Goal: Obtain resource: Download file/media

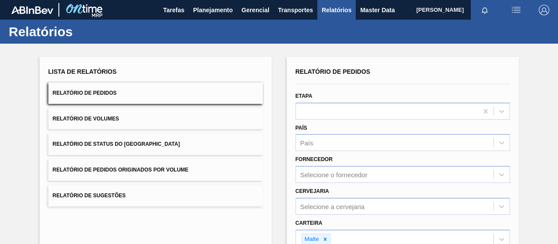
scroll to position [161, 0]
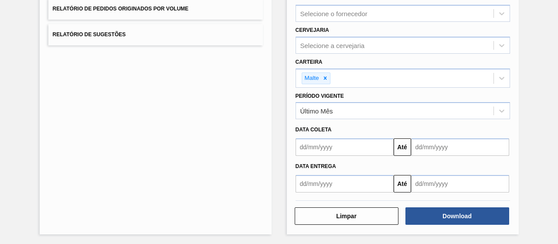
click at [223, 209] on div "Lista de Relatórios Relatório de Pedidos Relatório de Volumes Relatório de Stat…" at bounding box center [156, 65] width 232 height 338
click at [288, 105] on div "Relatório de Pedidos Etapa País País Fornecedor Selecione o fornecedor Cervejar…" at bounding box center [403, 65] width 232 height 338
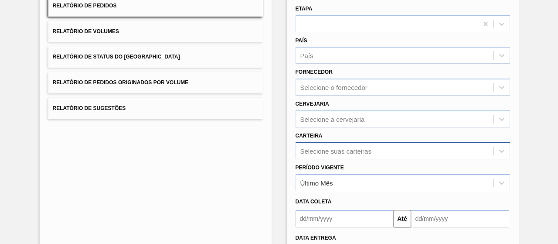
click at [335, 157] on div "Selecione suas carteiras" at bounding box center [403, 150] width 214 height 17
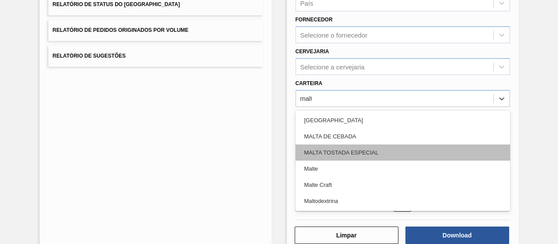
type input "malte"
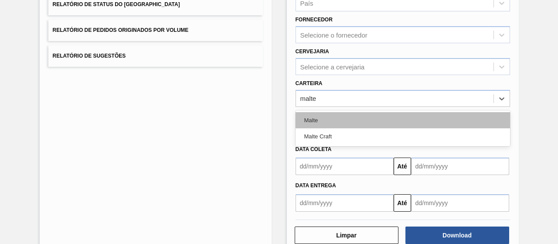
click at [335, 119] on div "Malte" at bounding box center [403, 120] width 214 height 16
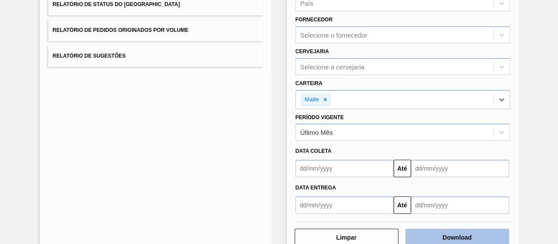
click at [444, 232] on button "Download" at bounding box center [457, 236] width 104 height 17
click at [346, 169] on input "text" at bounding box center [345, 168] width 98 height 17
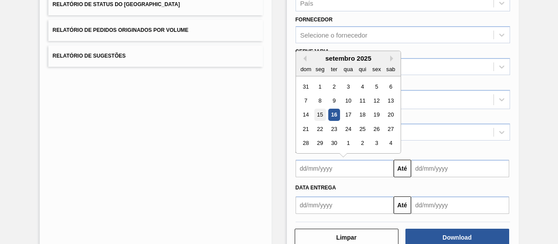
click at [321, 113] on div "15" at bounding box center [320, 115] width 12 height 12
type input "15/09/2025"
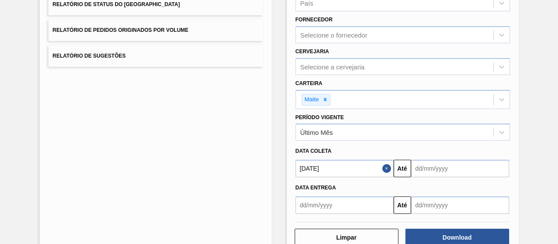
click at [426, 165] on input "text" at bounding box center [460, 168] width 98 height 17
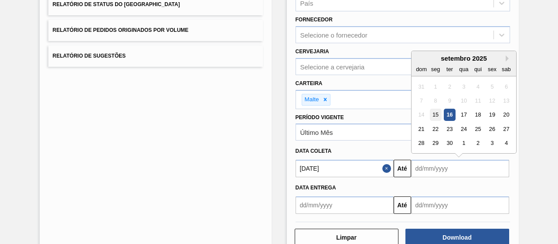
click at [433, 112] on div "15" at bounding box center [435, 115] width 12 height 12
type input "15/09/2025"
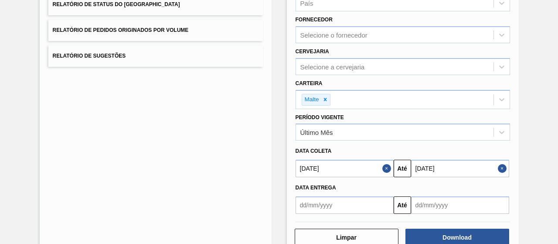
click at [501, 169] on button "Close" at bounding box center [503, 168] width 11 height 17
click at [481, 168] on input "text" at bounding box center [460, 168] width 98 height 17
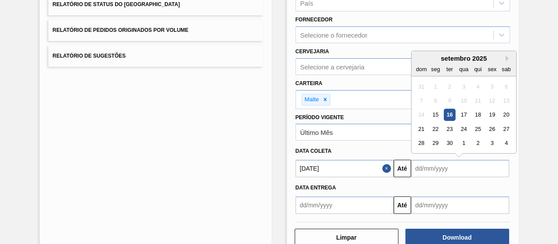
click at [445, 112] on div "16" at bounding box center [449, 115] width 12 height 12
type input "16/09/2025"
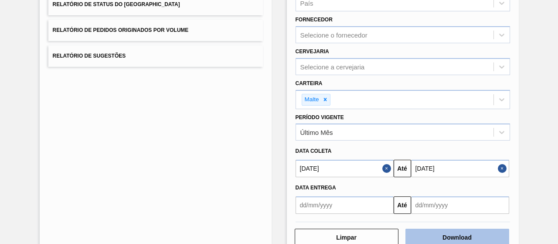
scroll to position [161, 0]
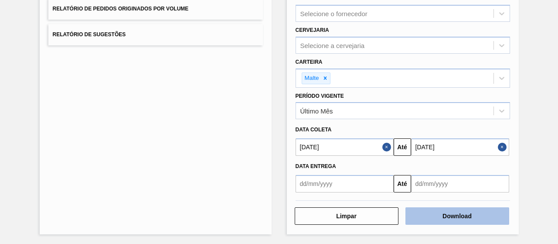
click at [440, 220] on button "Download" at bounding box center [457, 215] width 104 height 17
